Goal: Information Seeking & Learning: Check status

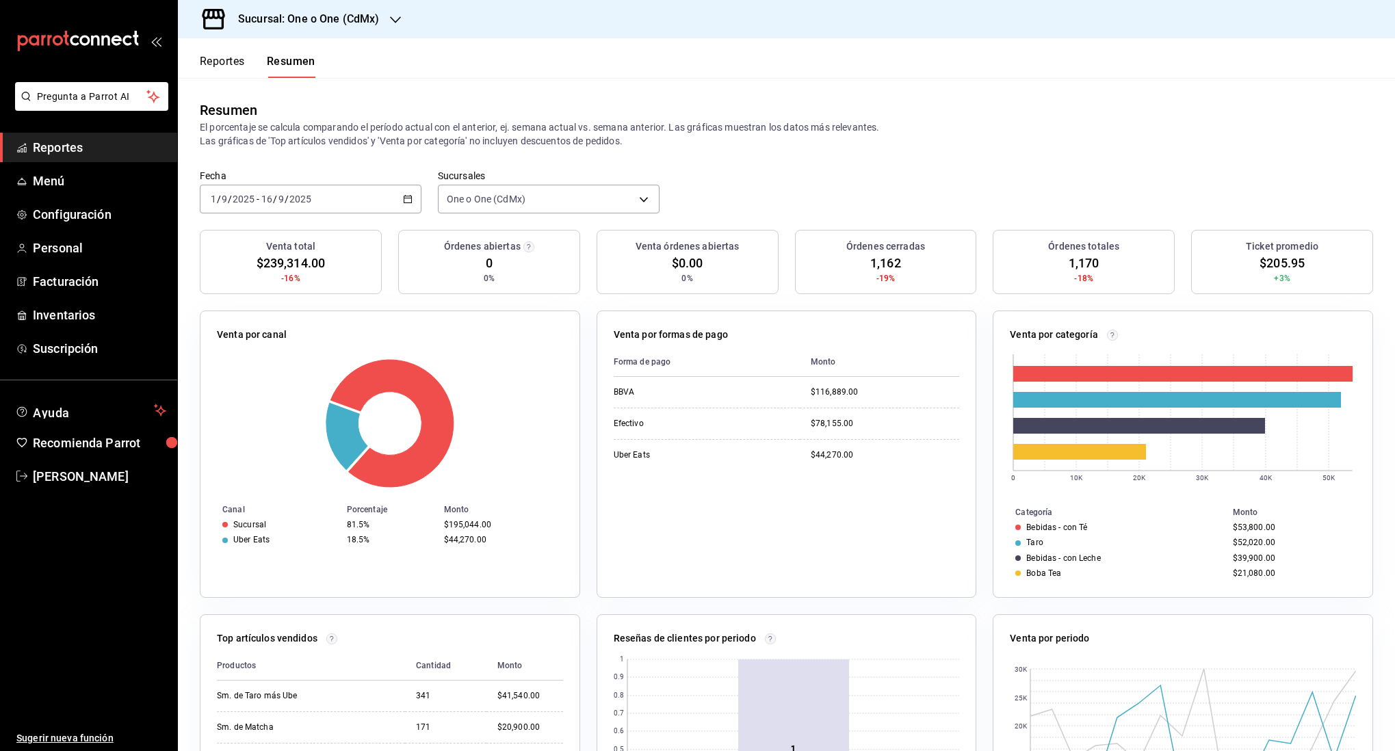
click at [227, 60] on button "Reportes" at bounding box center [222, 66] width 45 height 23
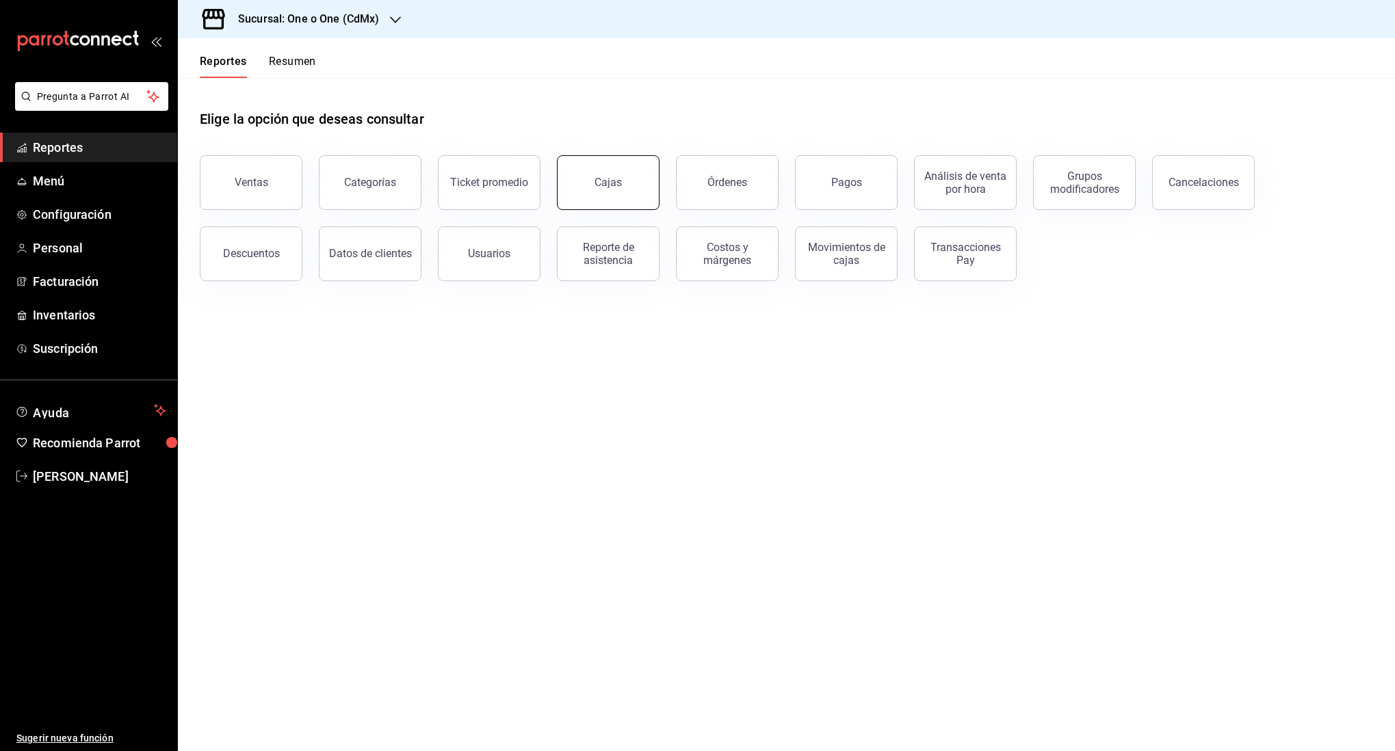
click at [625, 190] on link "Cajas" at bounding box center [608, 182] width 103 height 55
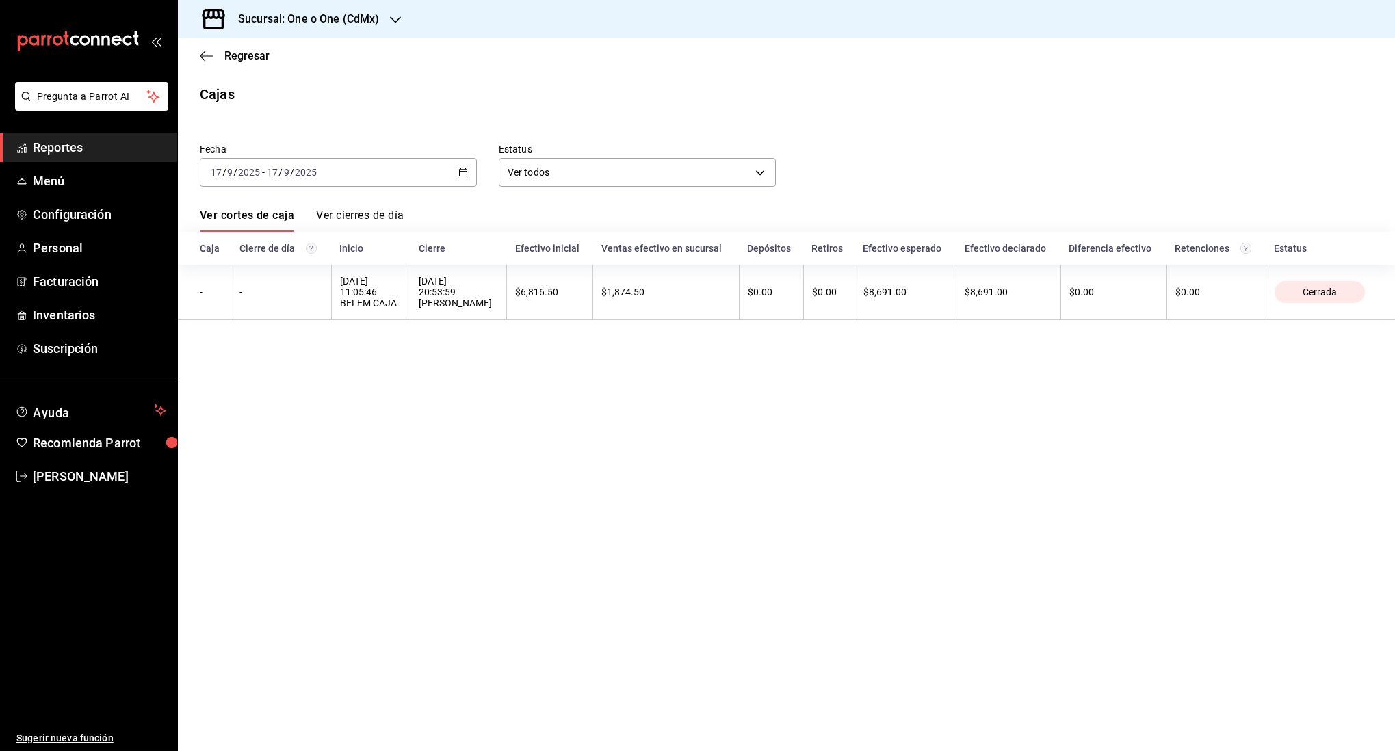
click at [354, 164] on div "[DATE] [DATE] - [DATE] [DATE]" at bounding box center [338, 172] width 277 height 29
click at [287, 248] on span "Ayer" at bounding box center [264, 244] width 106 height 14
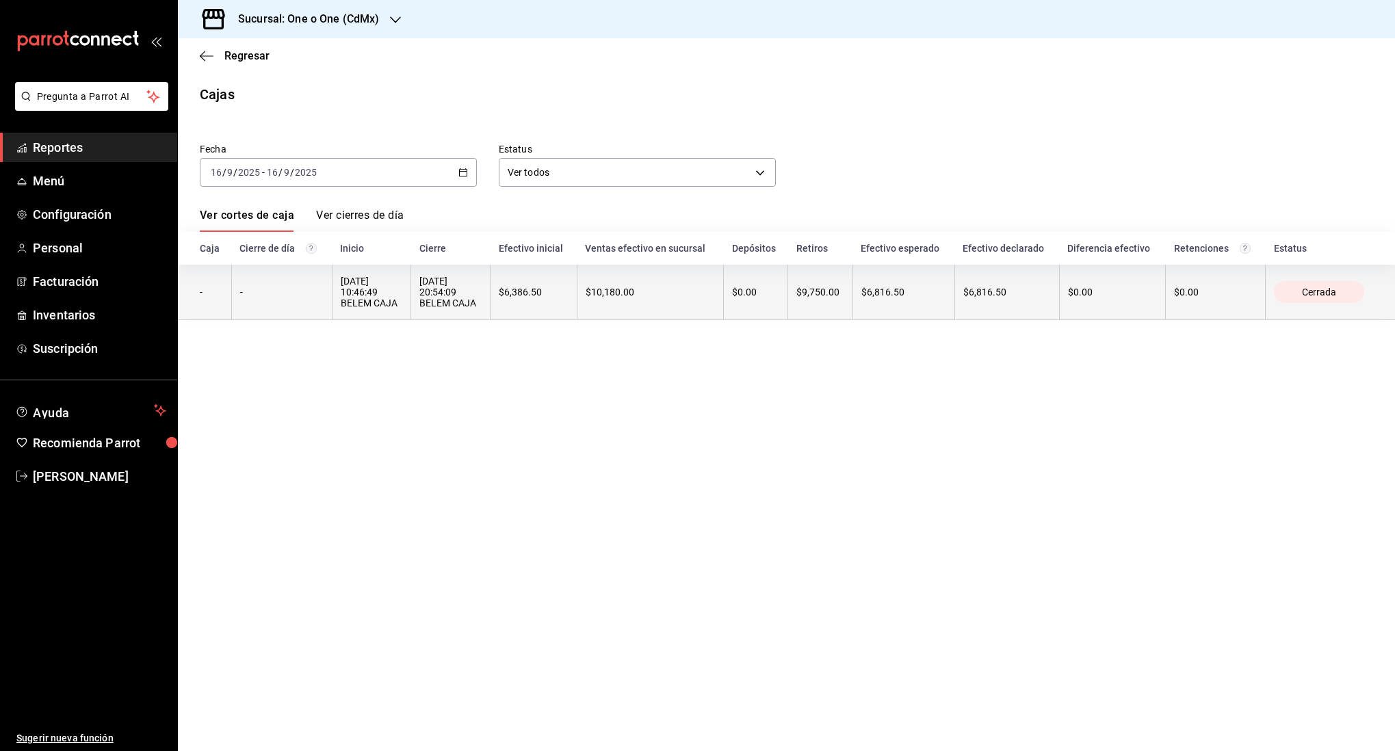
click at [488, 292] on th "[DATE] 20:54:09 BELEM CAJA" at bounding box center [450, 292] width 79 height 55
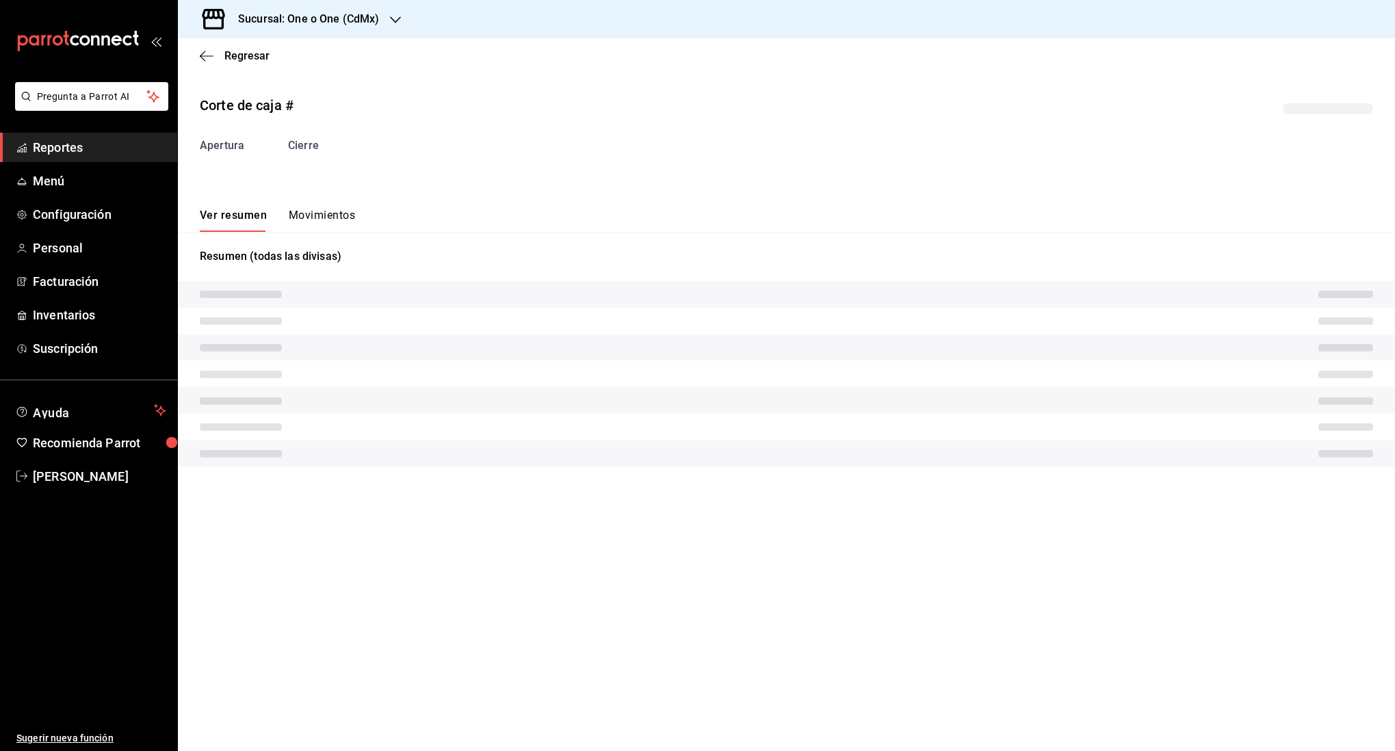
click at [322, 210] on button "Movimientos" at bounding box center [322, 220] width 66 height 23
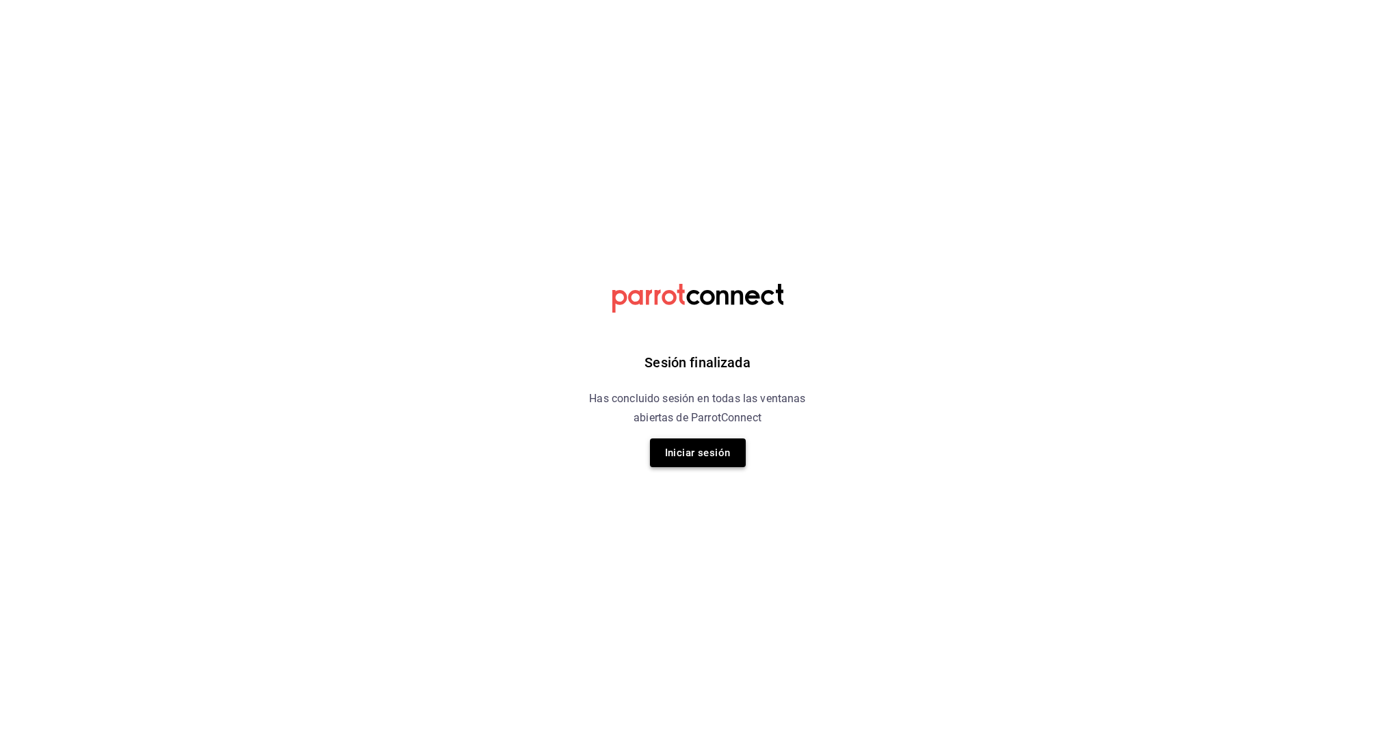
click at [675, 456] on button "Iniciar sesión" at bounding box center [698, 453] width 96 height 29
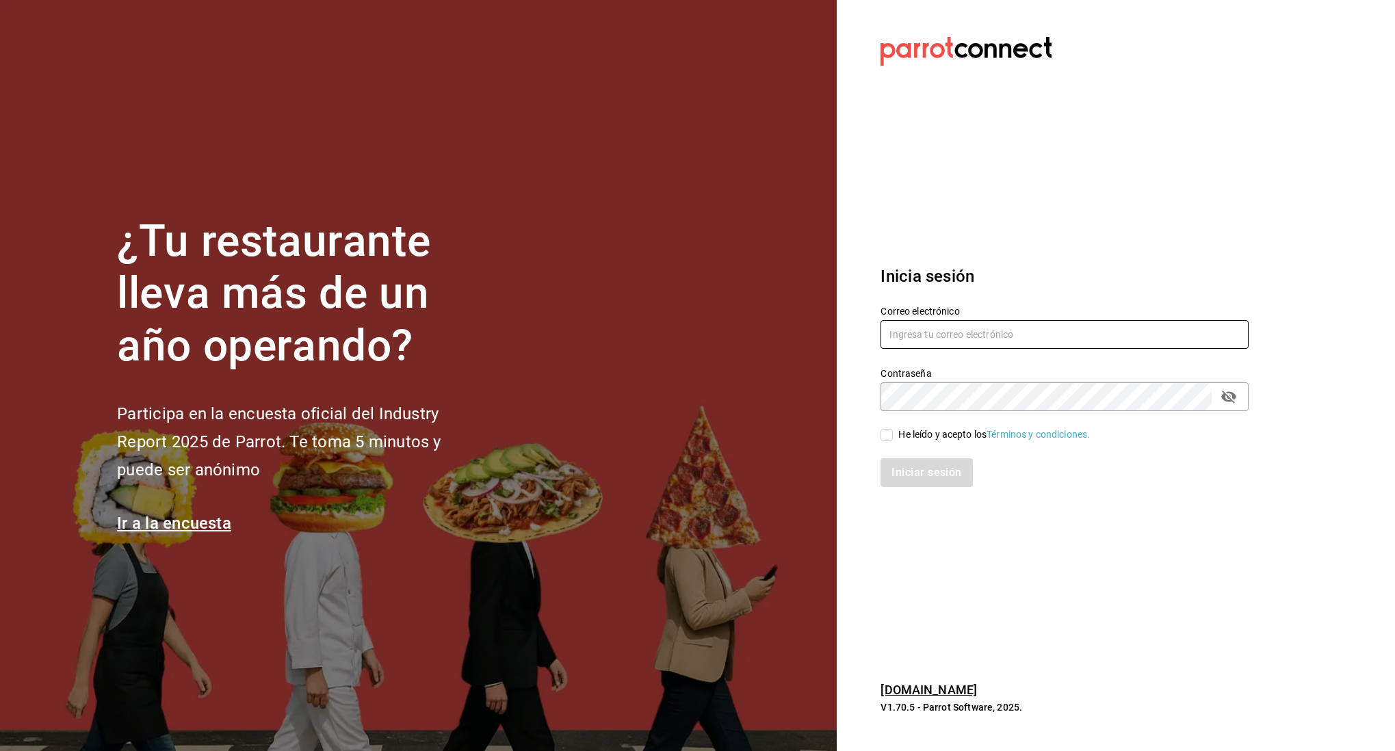
click at [926, 332] on input "text" at bounding box center [1065, 334] width 368 height 29
click at [957, 337] on input "text" at bounding box center [1065, 334] width 368 height 29
type input "[EMAIL_ADDRESS][DOMAIN_NAME]"
click at [888, 441] on label "He leído y acepto los Términos y condiciones." at bounding box center [985, 435] width 209 height 14
click at [888, 441] on input "He leído y acepto los Términos y condiciones." at bounding box center [887, 435] width 12 height 12
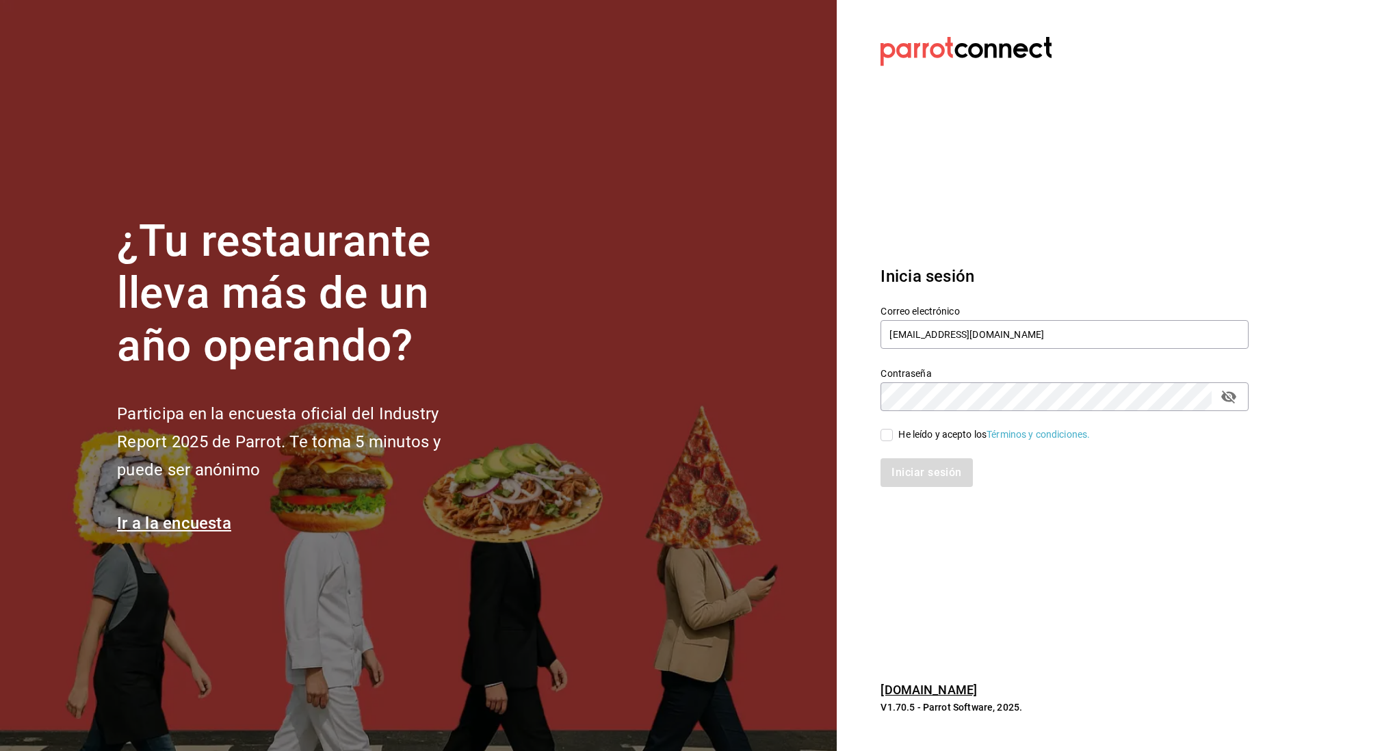
checkbox input "true"
click at [916, 467] on button "Iniciar sesión" at bounding box center [927, 473] width 93 height 29
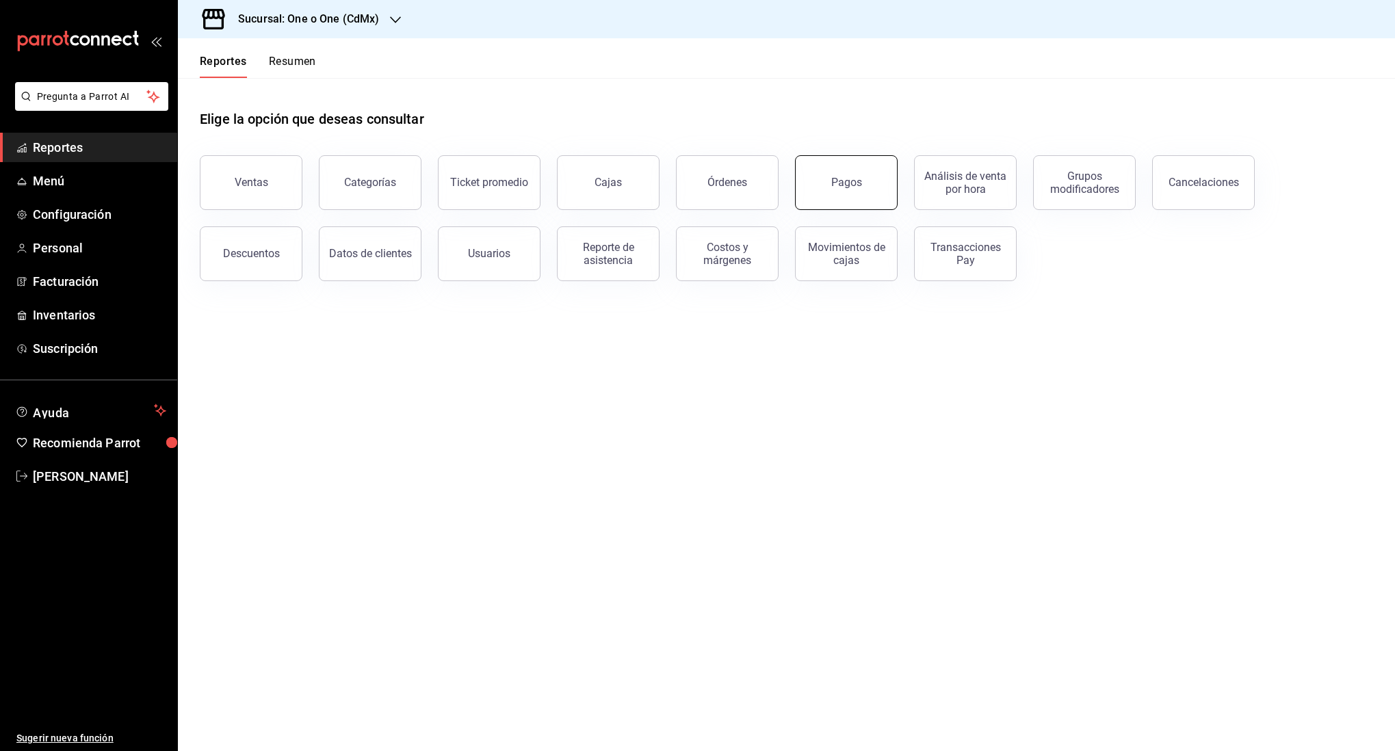
click at [830, 167] on button "Pagos" at bounding box center [846, 182] width 103 height 55
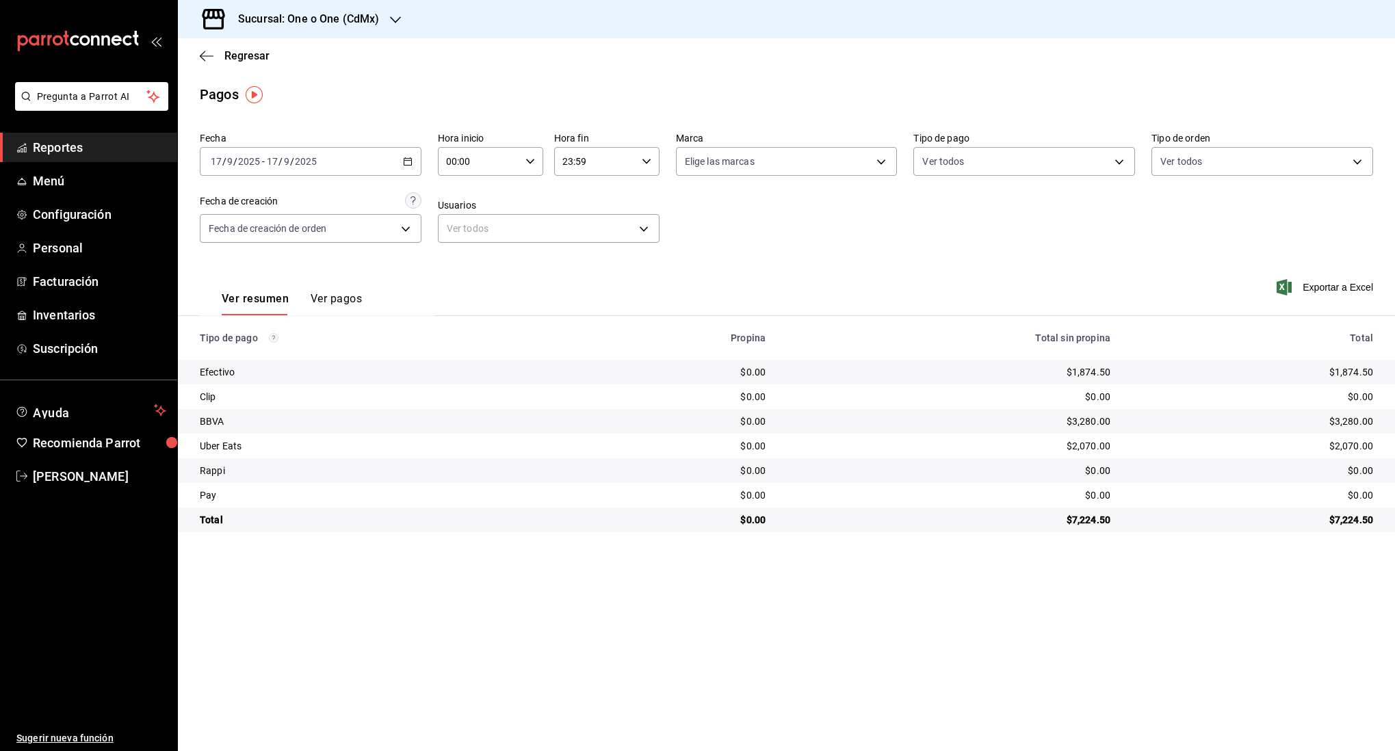
click at [387, 160] on div "[DATE] [DATE] - [DATE] [DATE]" at bounding box center [311, 161] width 222 height 29
click at [301, 232] on span "Ayer" at bounding box center [264, 234] width 106 height 14
click at [405, 157] on \(Stroke\) "button" at bounding box center [405, 157] width 1 height 1
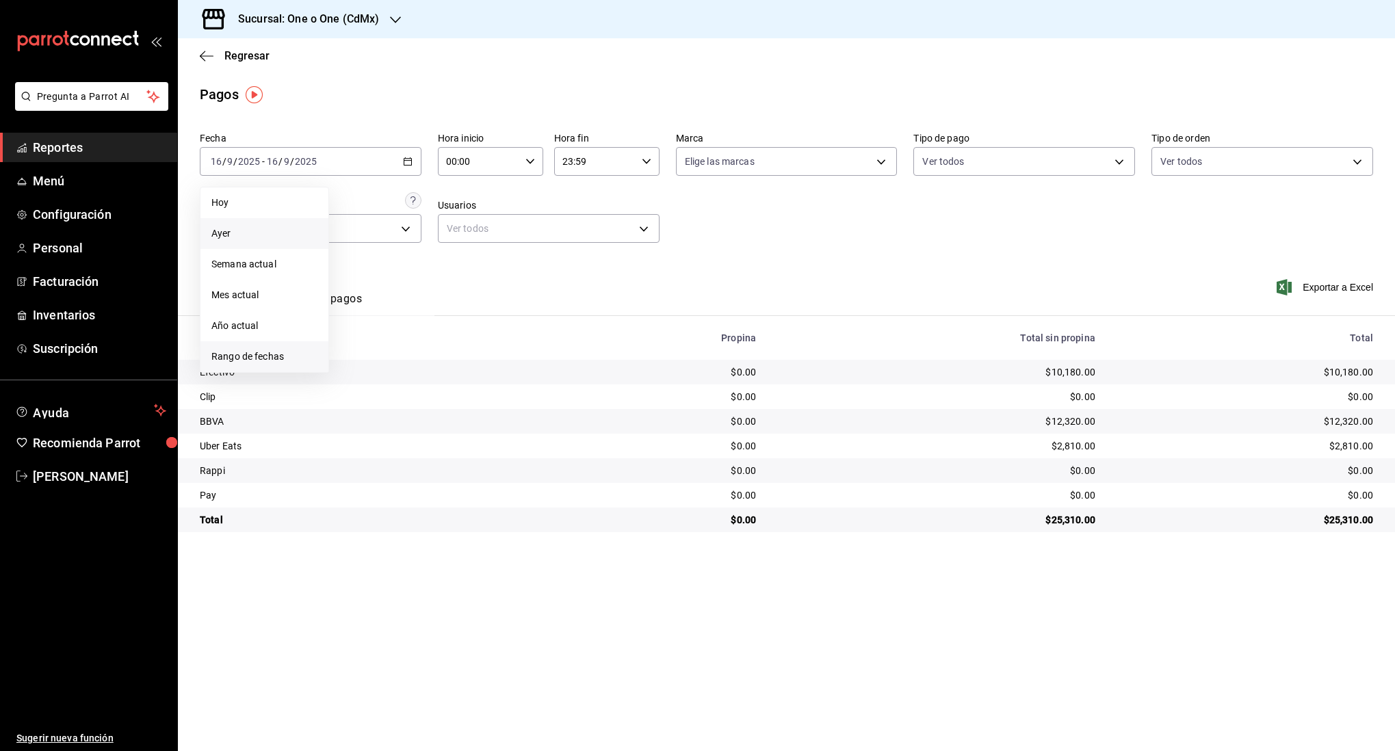
click at [284, 358] on span "Rango de fechas" at bounding box center [264, 357] width 106 height 14
drag, startPoint x: 363, startPoint y: 252, endPoint x: 387, endPoint y: 283, distance: 39.4
click at [363, 253] on button "1" at bounding box center [358, 252] width 24 height 25
click at [404, 311] on abbr "17" at bounding box center [406, 313] width 9 height 10
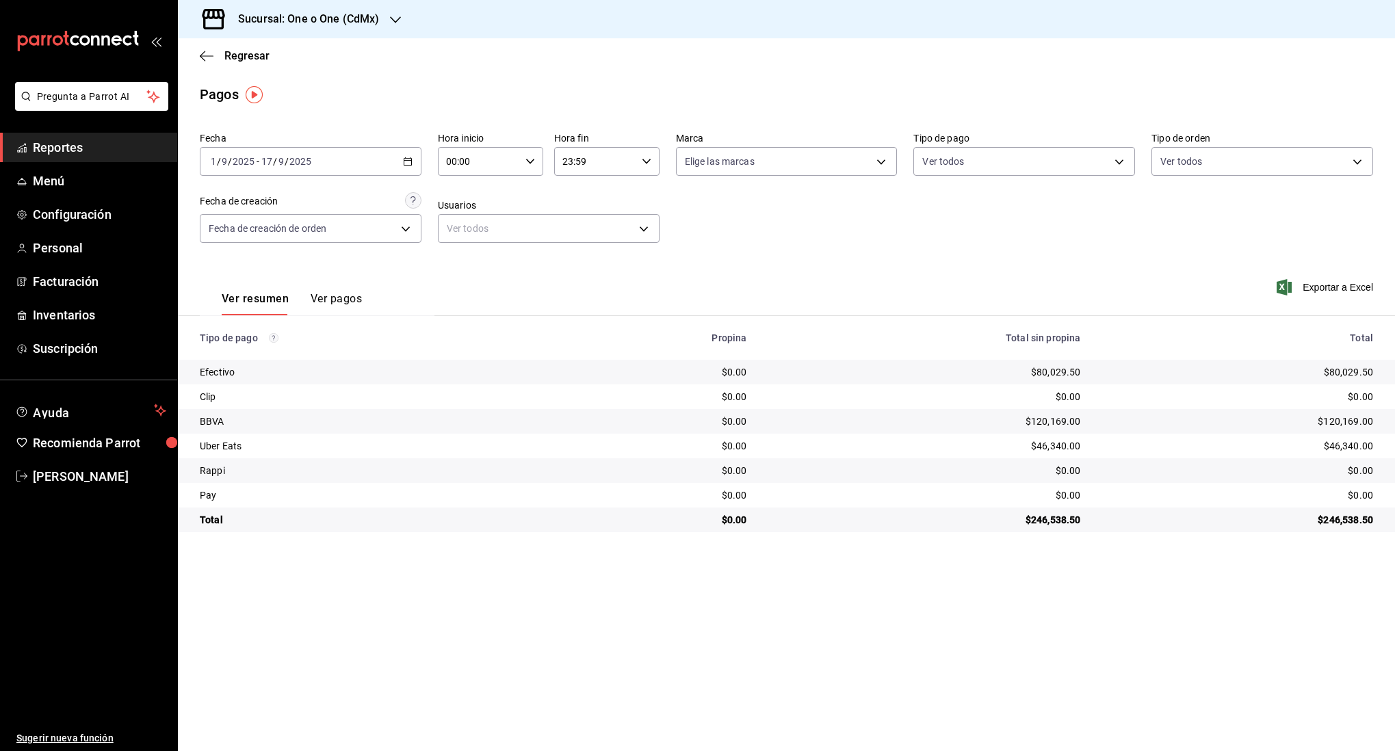
click at [201, 47] on div "Regresar" at bounding box center [786, 55] width 1217 height 35
click at [205, 59] on icon "button" at bounding box center [207, 56] width 14 height 12
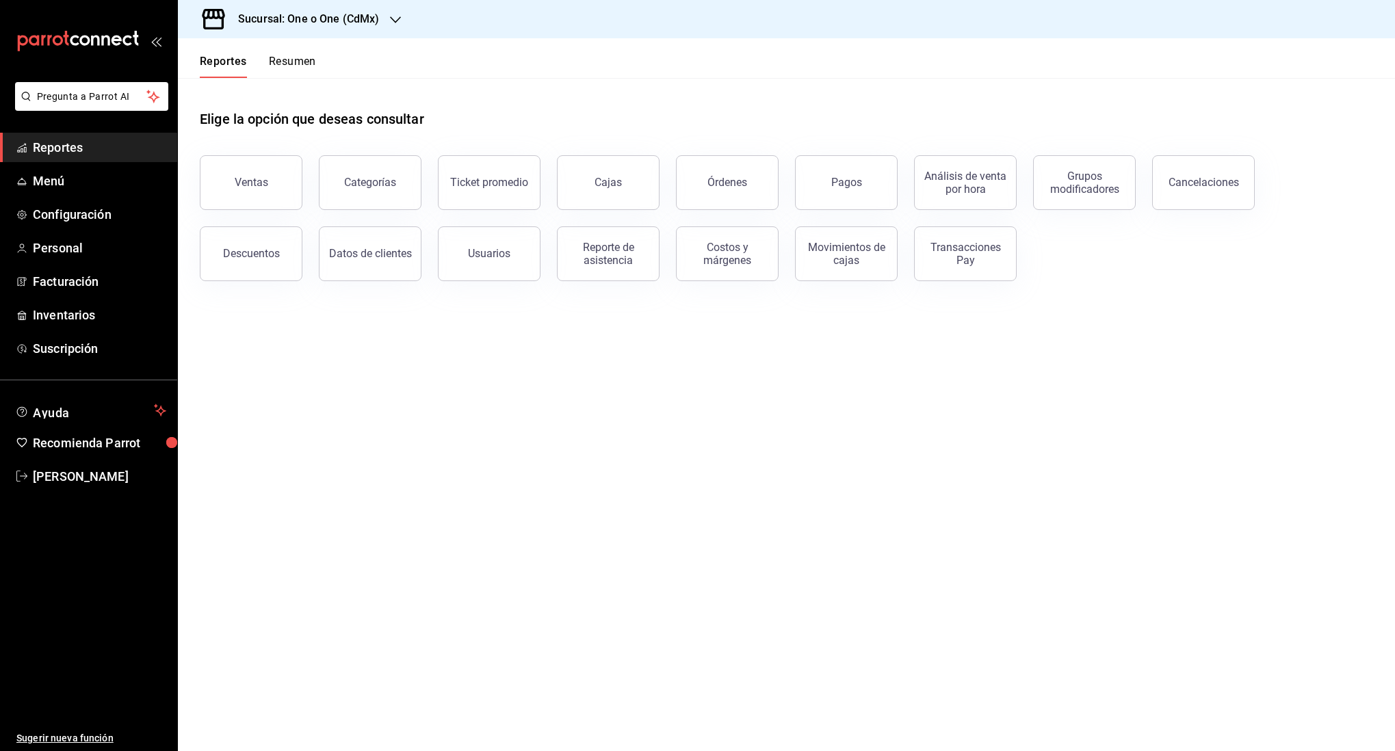
click at [305, 56] on button "Resumen" at bounding box center [292, 66] width 47 height 23
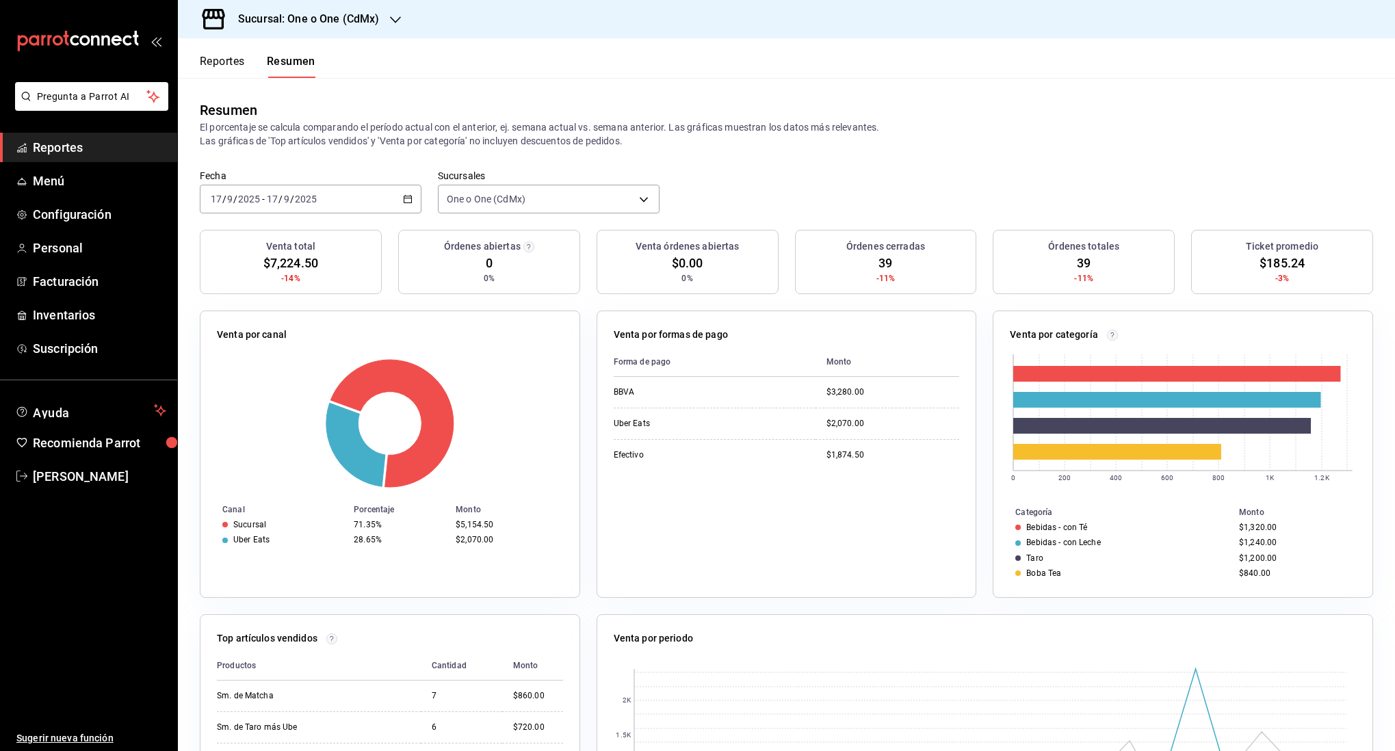
click at [407, 203] on icon "button" at bounding box center [408, 199] width 10 height 10
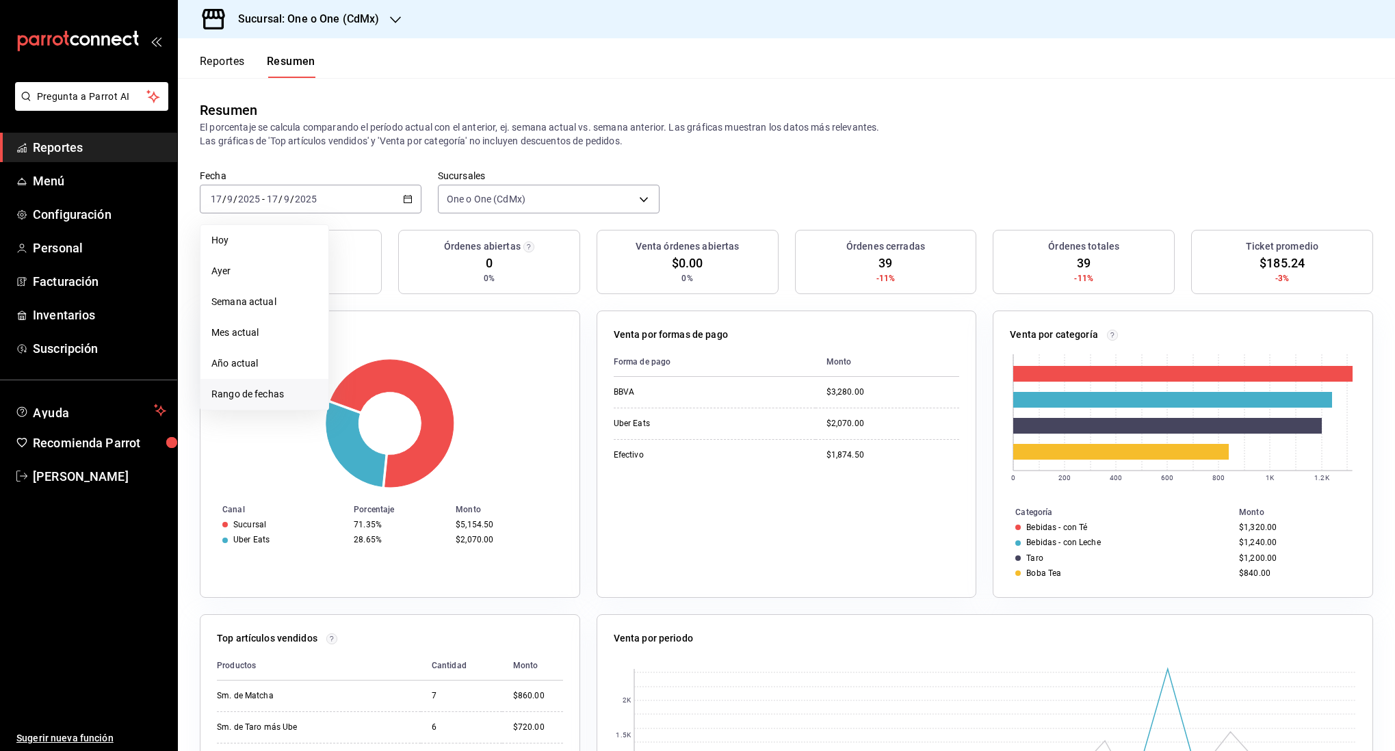
click at [269, 396] on span "Rango de fechas" at bounding box center [264, 394] width 106 height 14
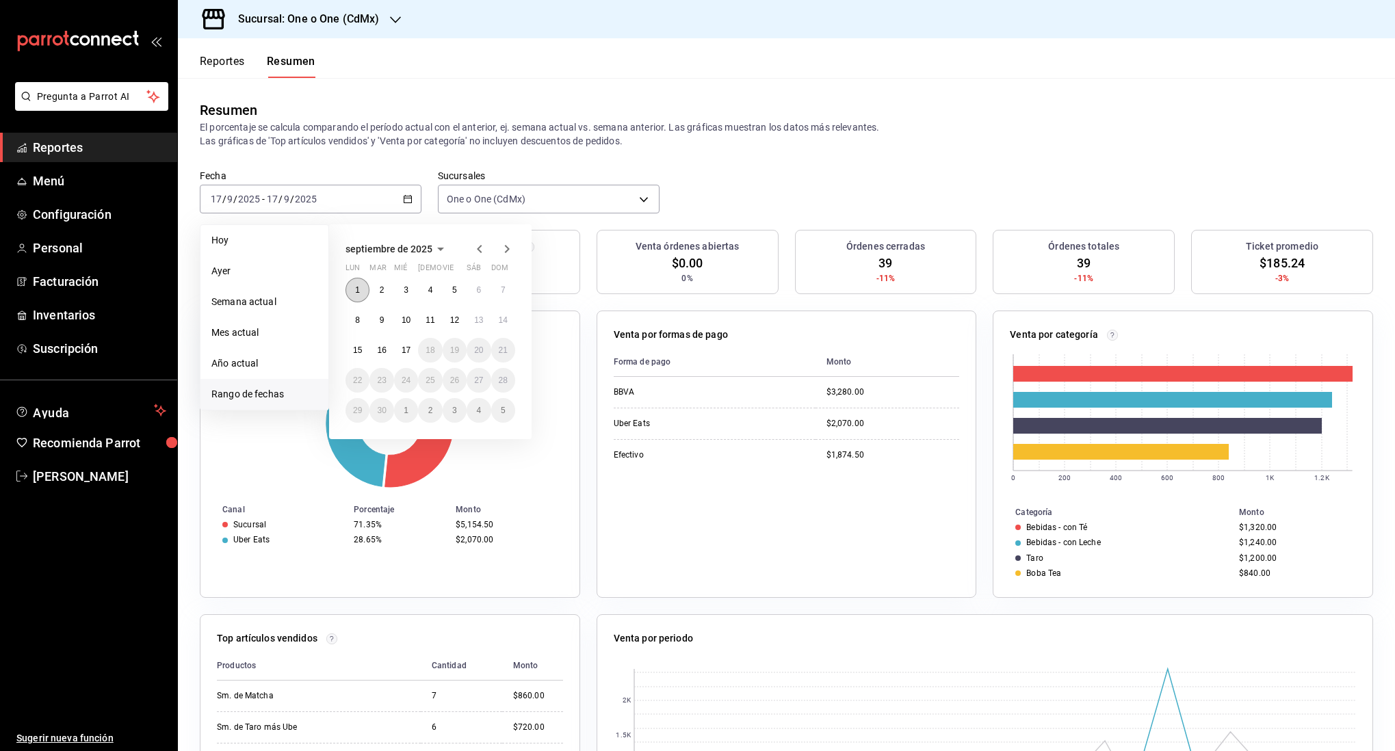
click at [358, 290] on abbr "1" at bounding box center [357, 290] width 5 height 10
click at [406, 351] on abbr "17" at bounding box center [406, 351] width 9 height 10
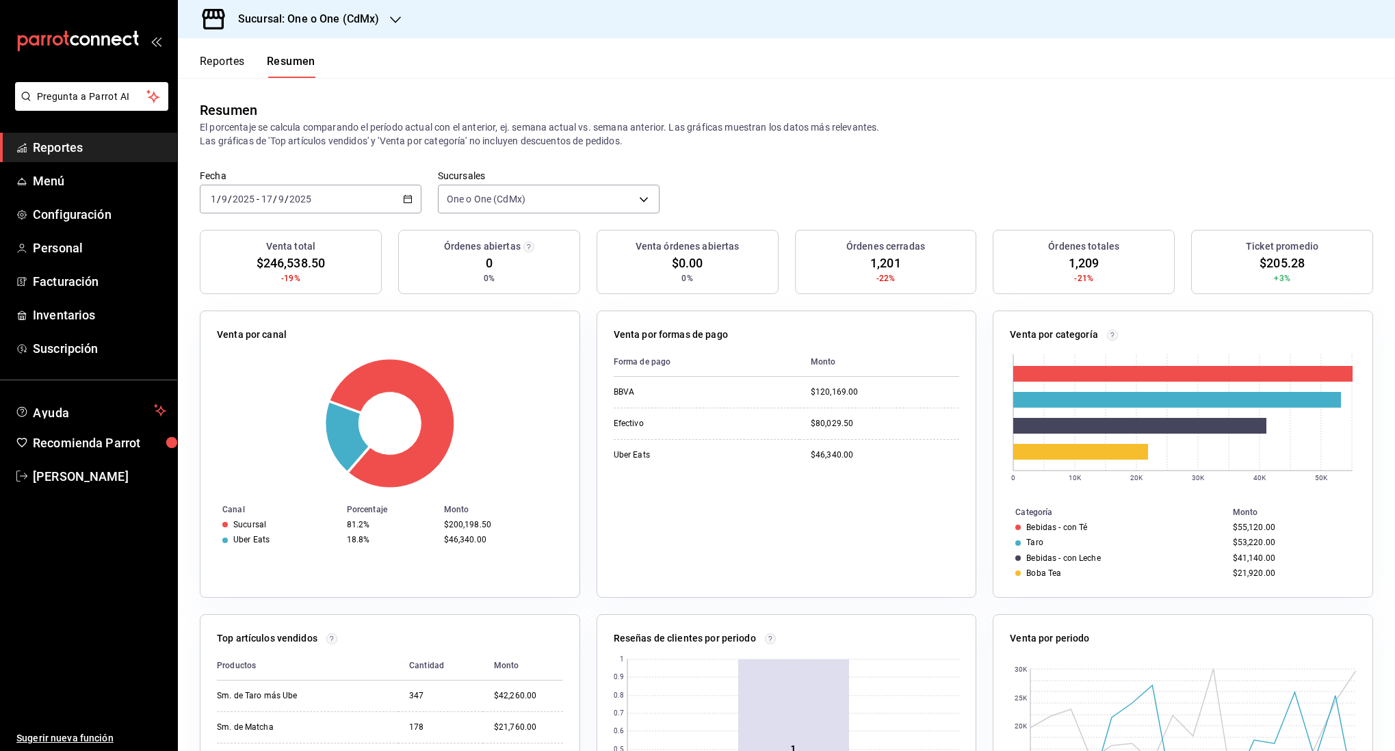
click at [313, 25] on h3 "Sucursal: One o One (CdMx)" at bounding box center [303, 19] width 152 height 16
click at [248, 86] on span "101 Roma Norte (CDMX)" at bounding box center [242, 90] width 107 height 14
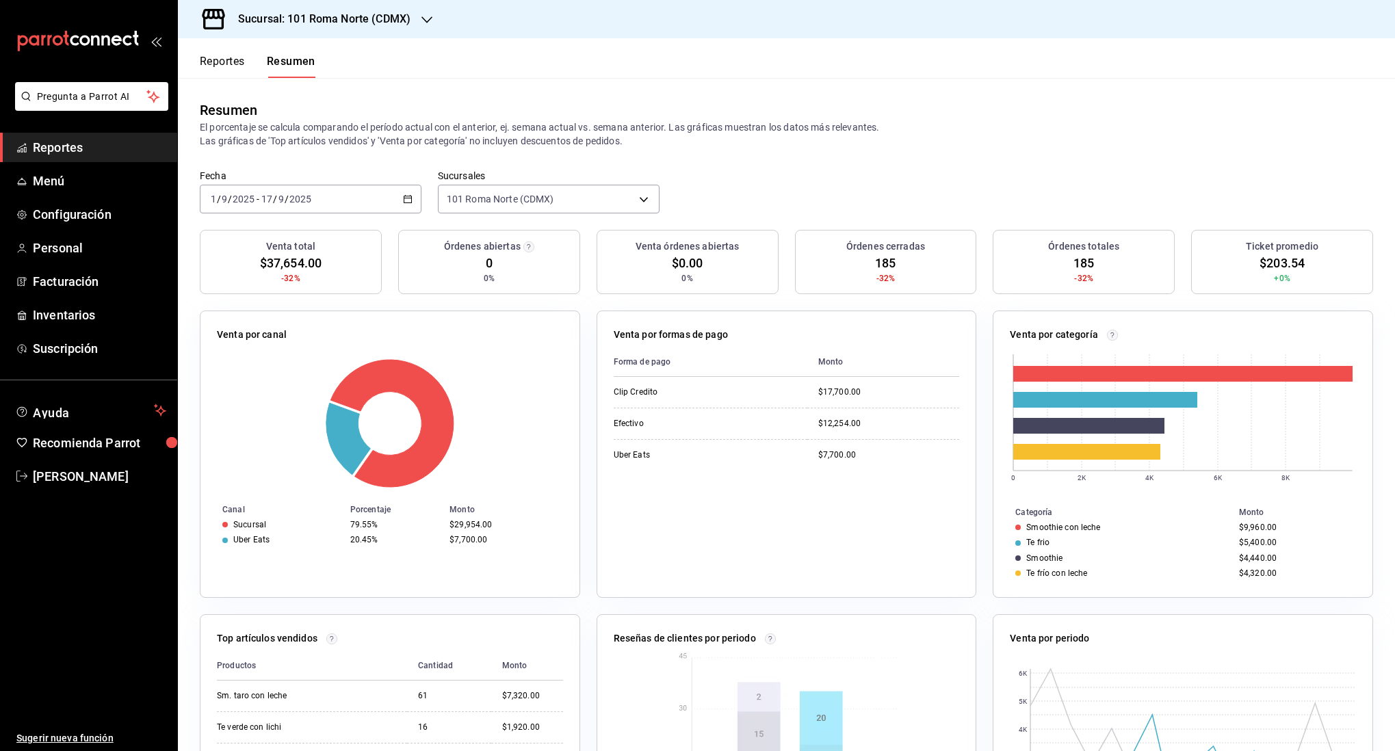
click at [228, 65] on button "Reportes" at bounding box center [222, 66] width 45 height 23
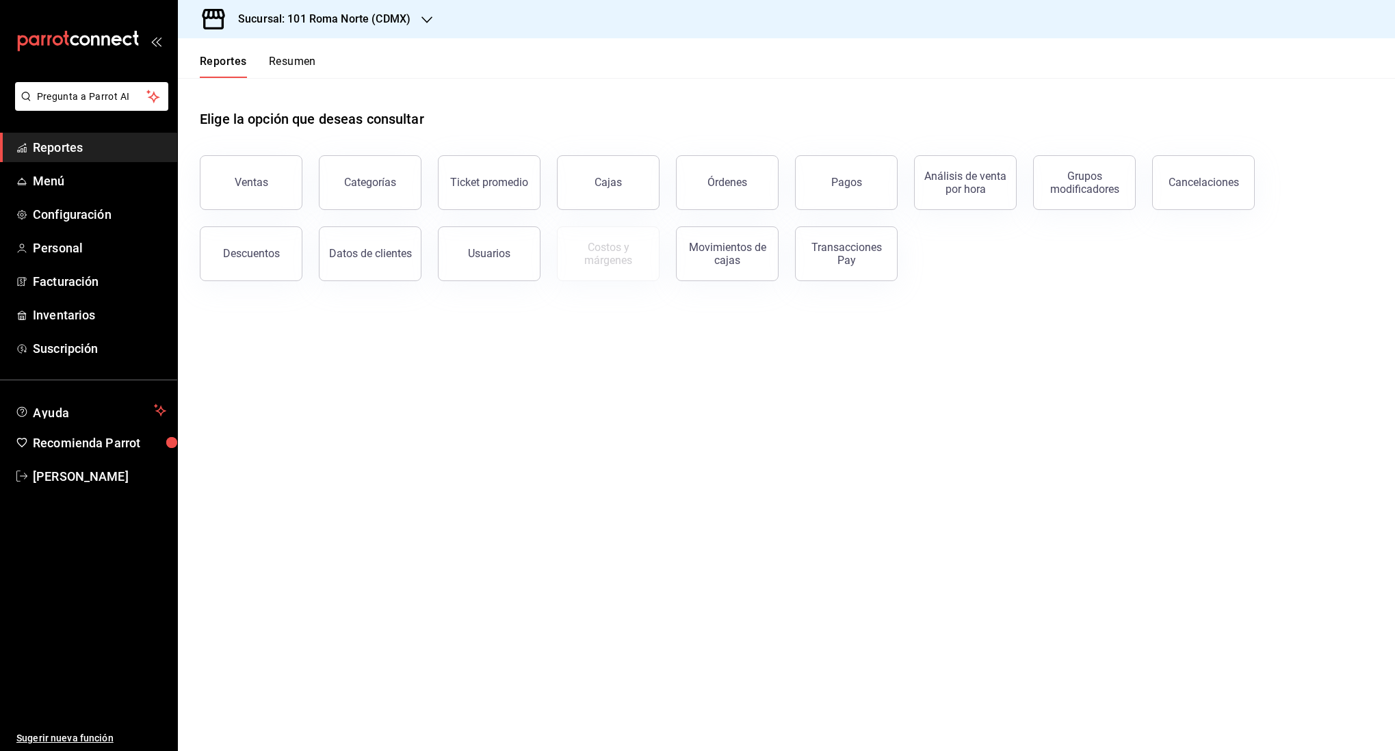
click at [624, 88] on div "Elige la opción que deseas consultar" at bounding box center [787, 108] width 1174 height 61
click at [287, 60] on button "Resumen" at bounding box center [292, 66] width 47 height 23
